Goal: Task Accomplishment & Management: Manage account settings

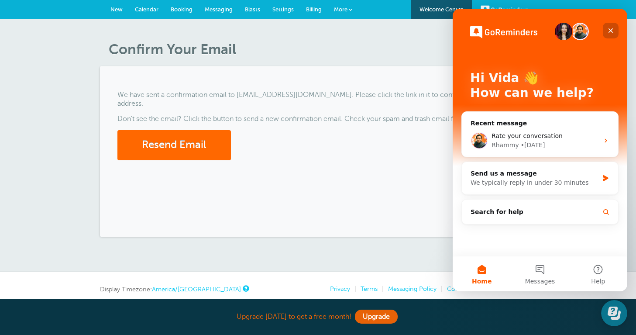
click at [612, 32] on icon "Close" at bounding box center [610, 30] width 5 height 5
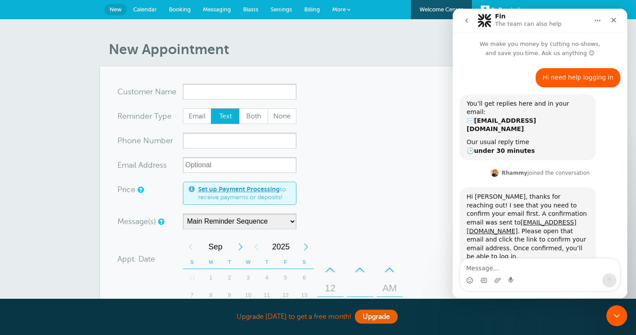
scroll to position [480, 0]
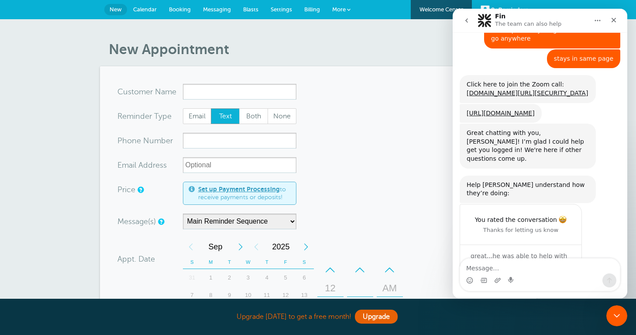
click at [466, 22] on icon "go back" at bounding box center [466, 20] width 7 height 7
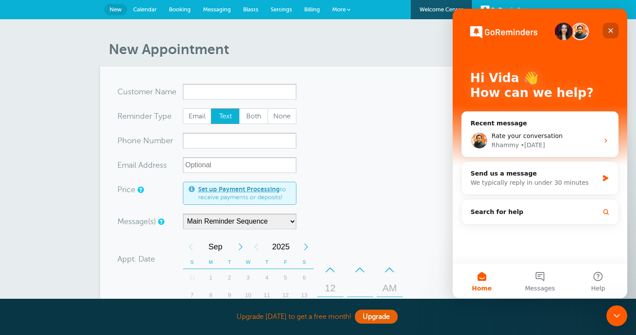
click at [617, 31] on div "Close" at bounding box center [611, 31] width 16 height 16
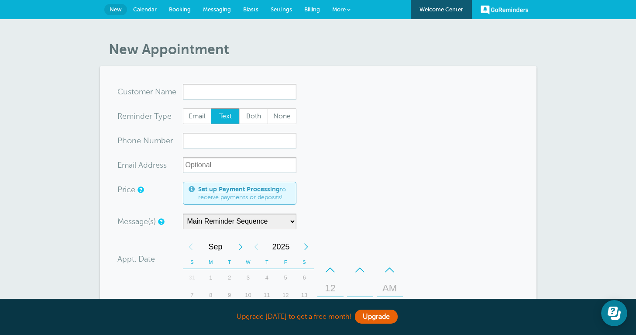
click at [497, 12] on link "GoReminders" at bounding box center [504, 9] width 48 height 19
click at [350, 8] on span at bounding box center [348, 9] width 3 height 3
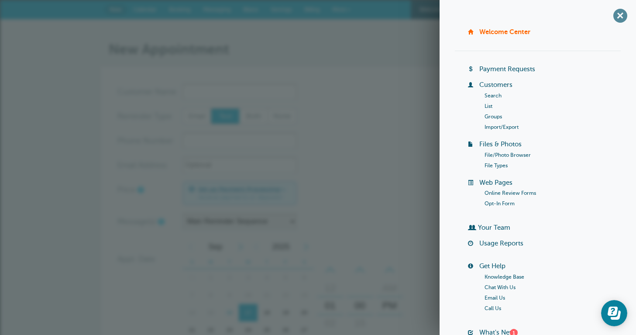
click at [620, 22] on span "+" at bounding box center [620, 16] width 20 height 20
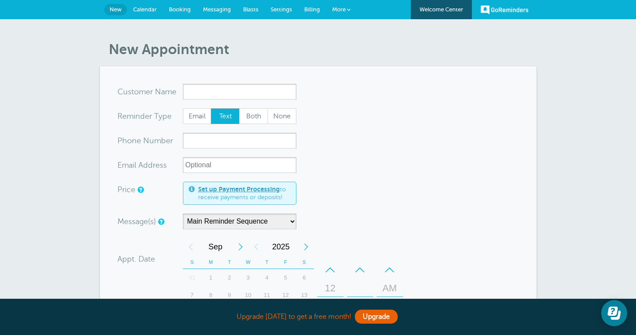
click at [280, 8] on span "Settings" at bounding box center [281, 9] width 21 height 7
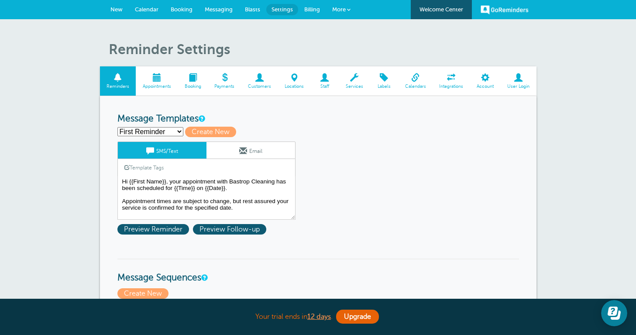
click at [157, 81] on span at bounding box center [157, 77] width 42 height 8
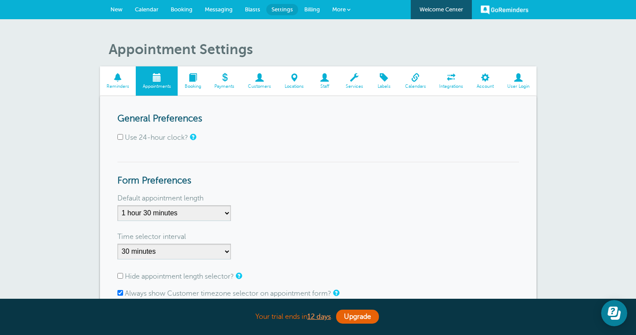
click at [192, 85] on span "Booking" at bounding box center [192, 86] width 21 height 5
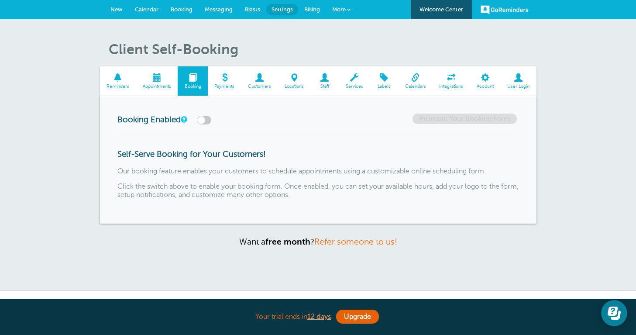
click at [258, 75] on span at bounding box center [259, 77] width 37 height 8
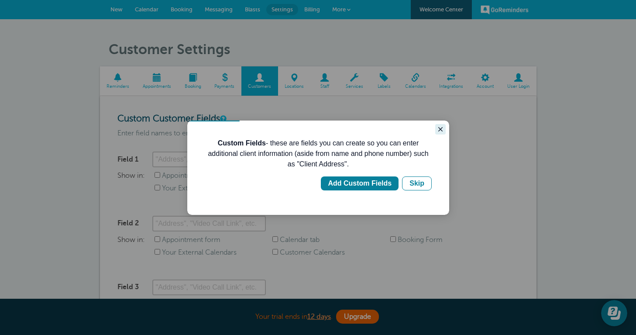
click at [439, 127] on icon "Close guide" at bounding box center [440, 129] width 7 height 7
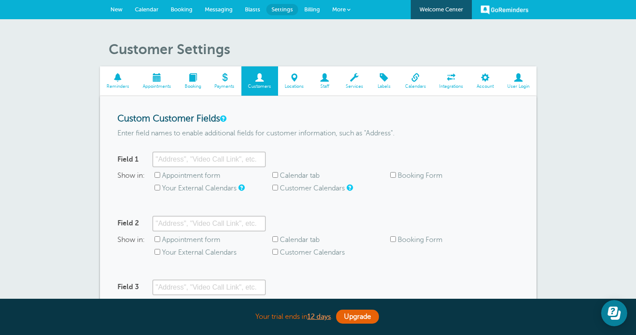
click at [111, 81] on span at bounding box center [118, 77] width 36 height 8
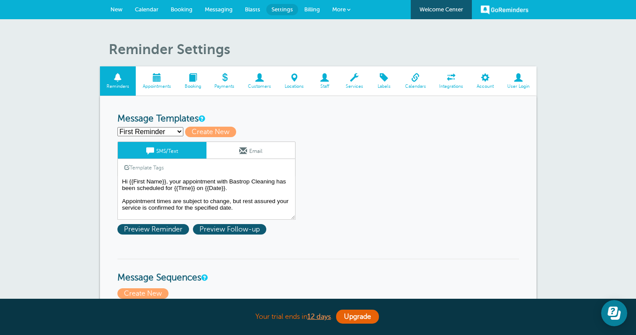
click at [482, 75] on span at bounding box center [485, 77] width 31 height 8
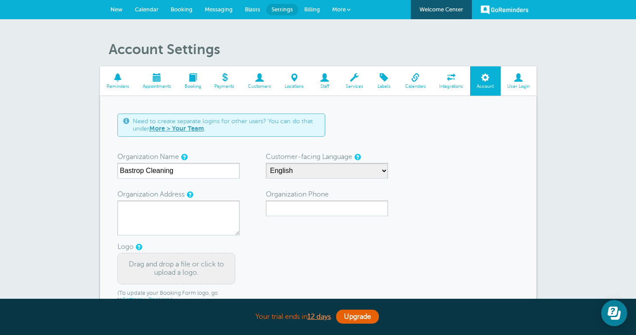
click at [443, 10] on link "Welcome Center" at bounding box center [441, 9] width 61 height 19
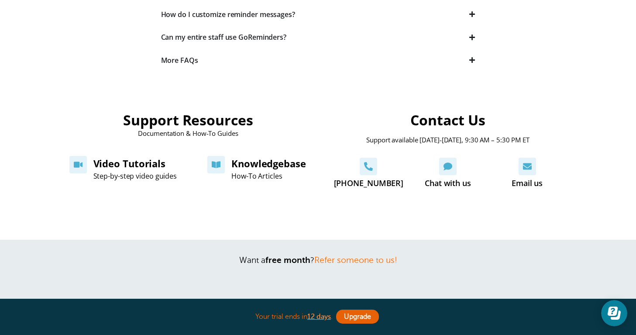
scroll to position [323, 0]
click at [524, 159] on link "Email us" at bounding box center [526, 165] width 17 height 17
